Goal: Task Accomplishment & Management: Manage account settings

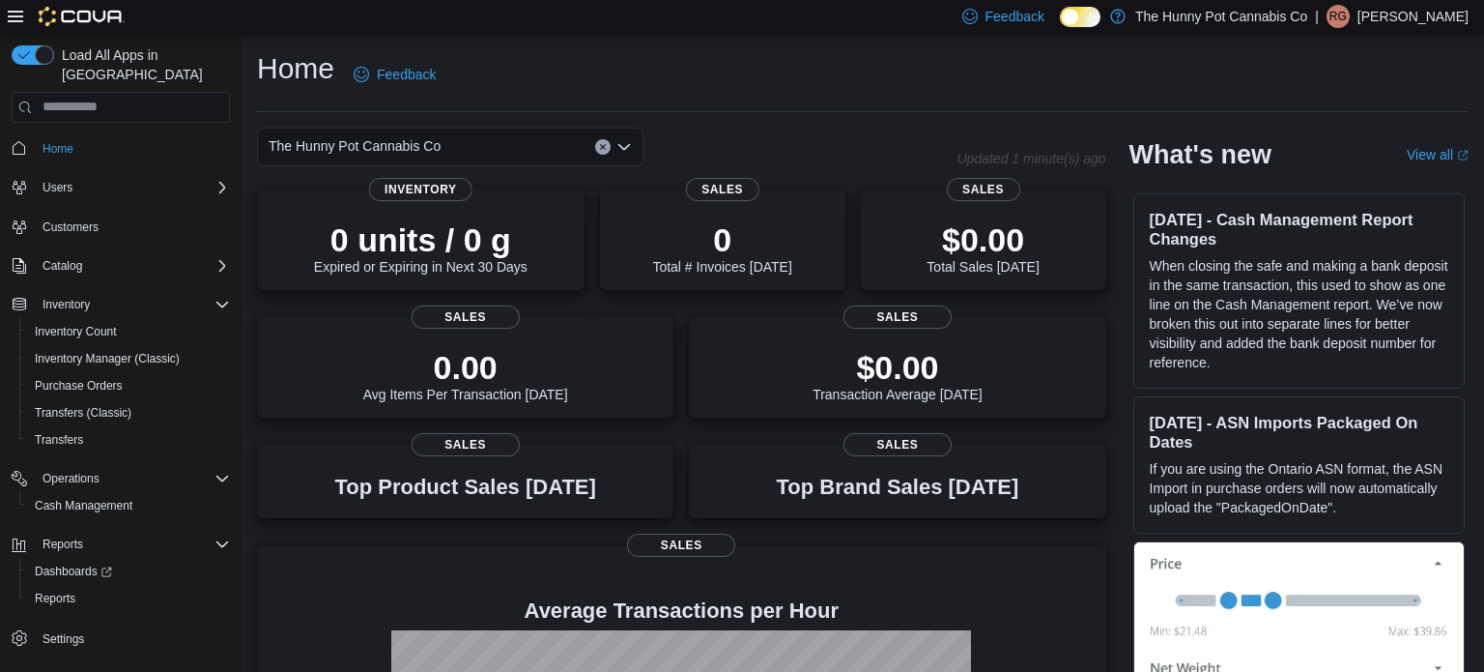
click at [1426, 24] on p "Ryckolos Griffiths" at bounding box center [1413, 16] width 111 height 23
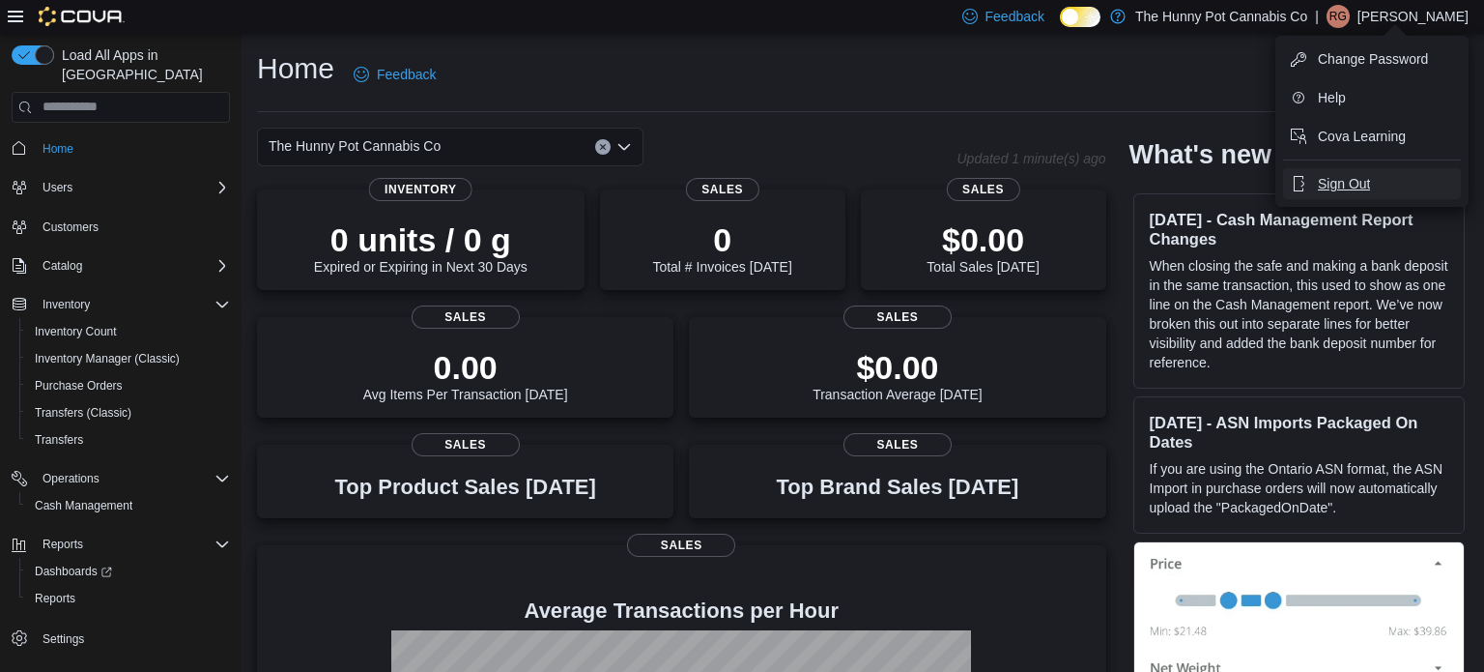
click at [1360, 180] on span "Sign Out" at bounding box center [1344, 183] width 52 height 19
